Goal: Entertainment & Leisure: Consume media (video, audio)

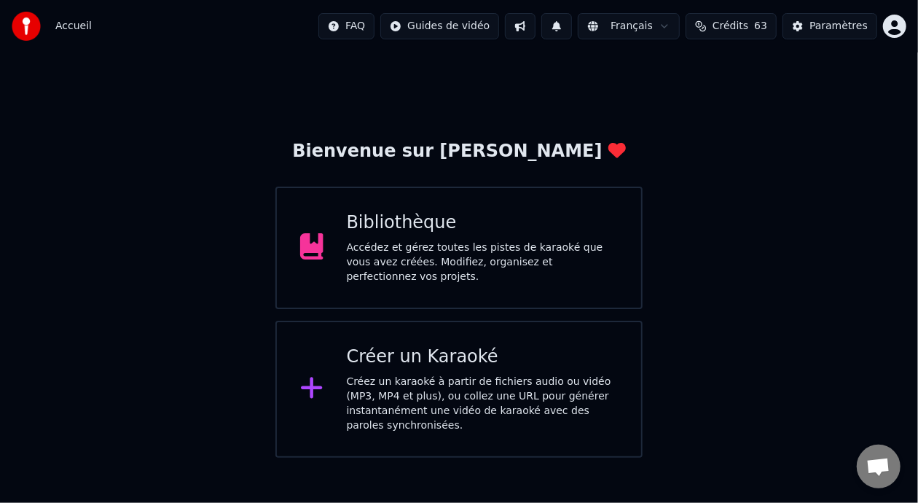
click at [508, 232] on div "Bibliothèque" at bounding box center [483, 222] width 272 height 23
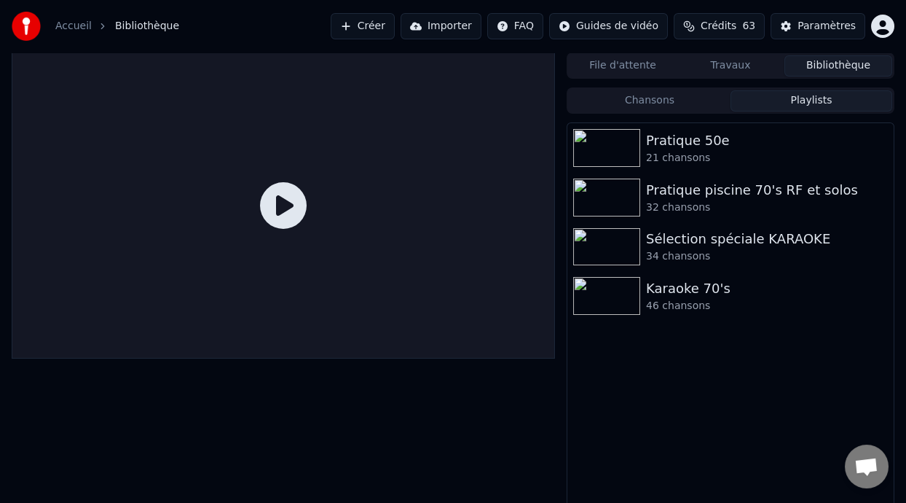
click at [809, 98] on button "Playlists" at bounding box center [812, 100] width 162 height 21
click at [724, 294] on div "Karaoke 70's" at bounding box center [759, 288] width 227 height 20
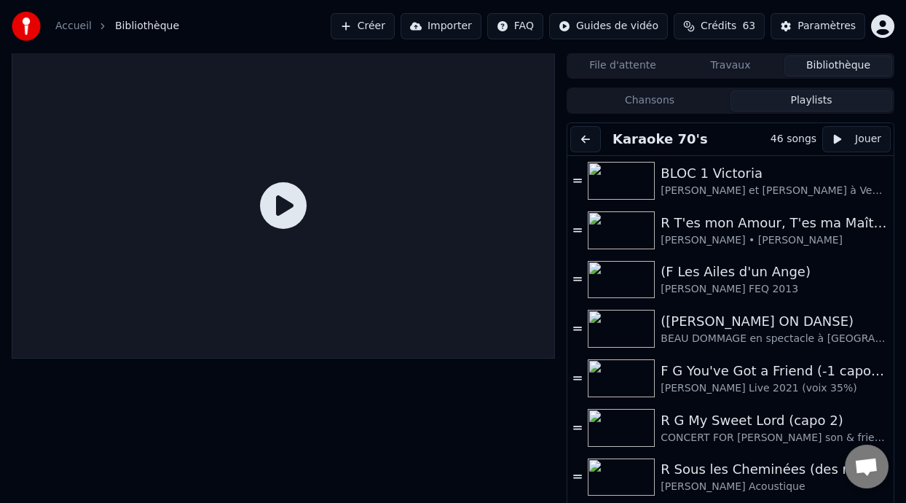
click at [589, 135] on button at bounding box center [585, 139] width 31 height 26
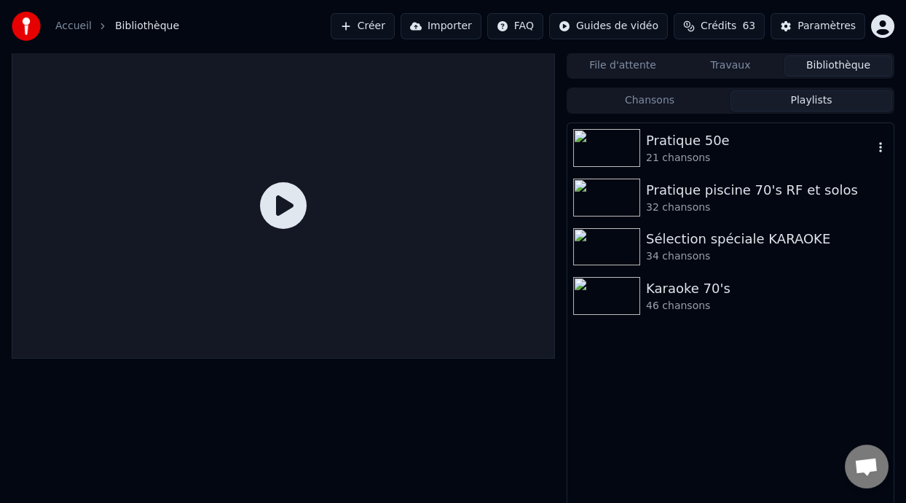
click at [731, 159] on div "21 chansons" at bounding box center [759, 158] width 227 height 15
